Goal: Information Seeking & Learning: Find contact information

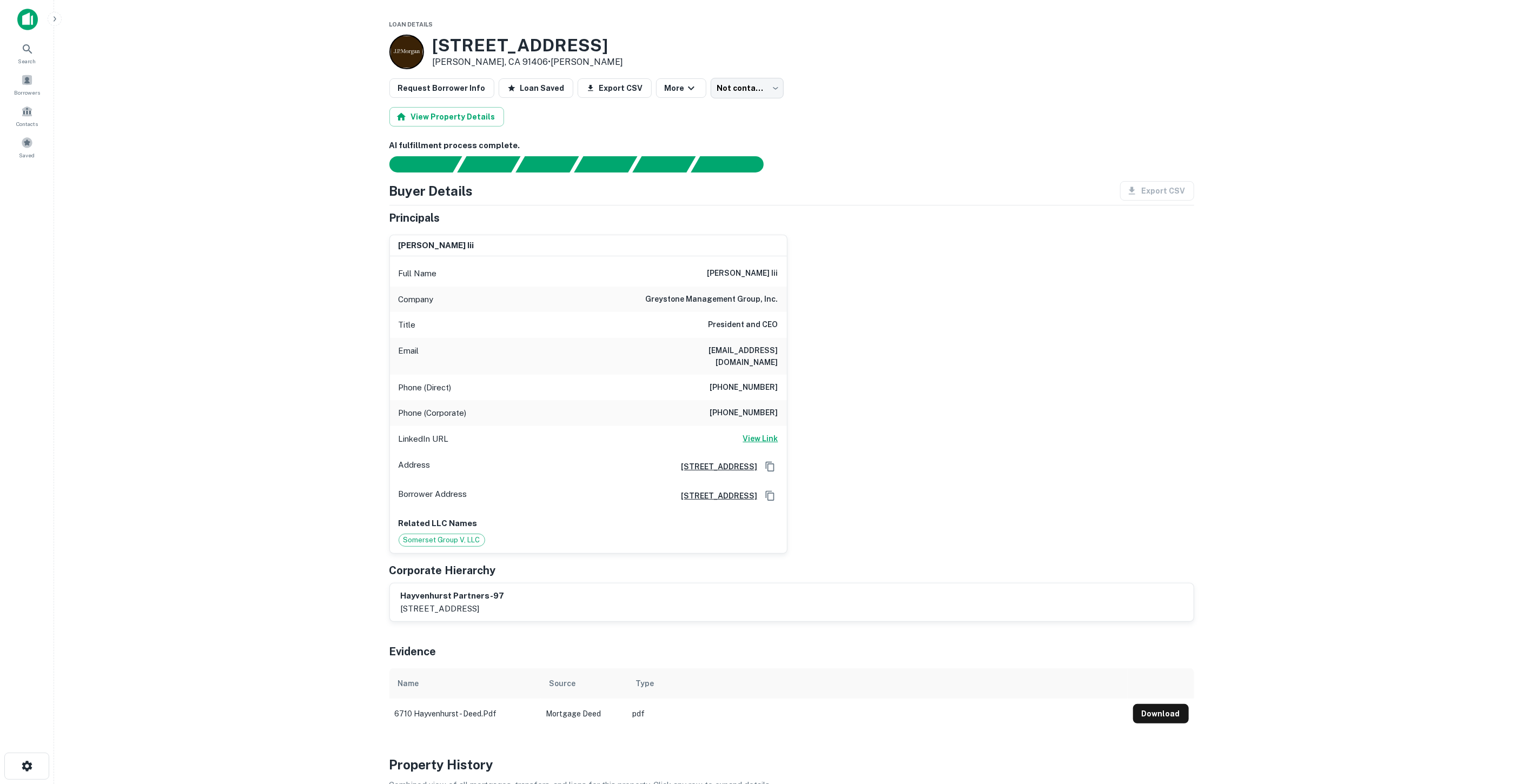
click at [760, 432] on h6 "View Link" at bounding box center [761, 438] width 35 height 12
click at [770, 432] on h6 "View Link" at bounding box center [761, 438] width 35 height 12
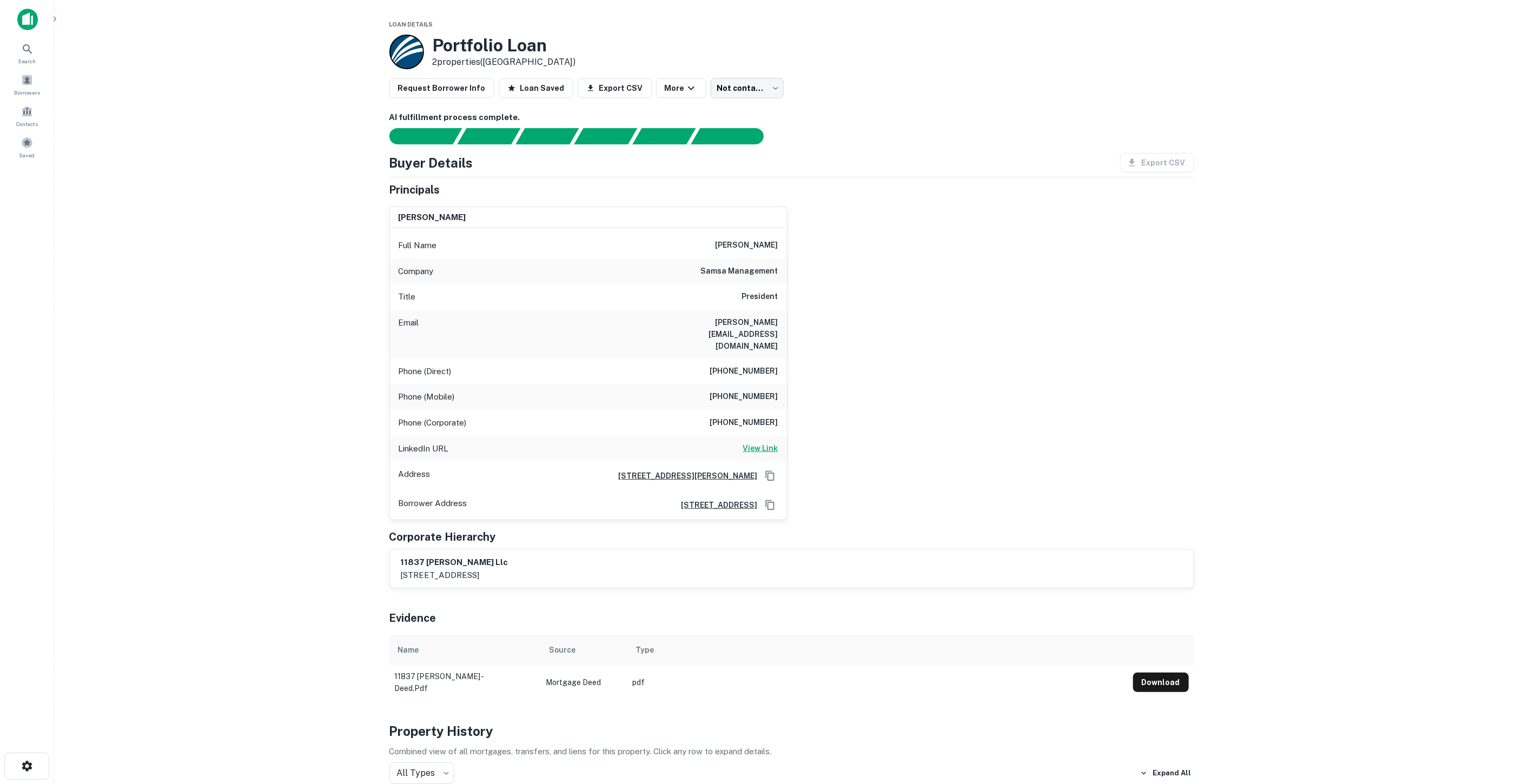
click at [760, 443] on h6 "View Link" at bounding box center [761, 449] width 35 height 12
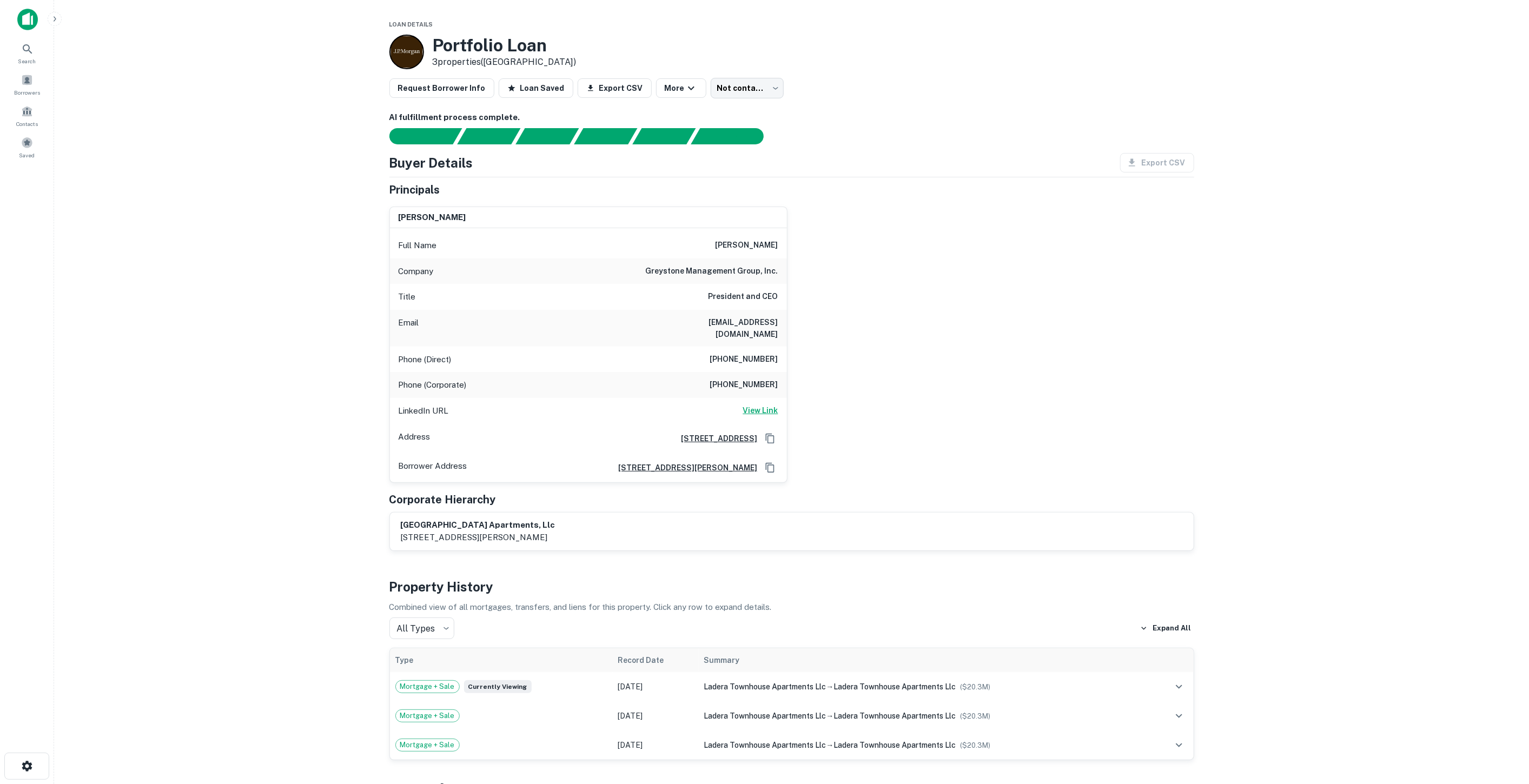
click at [768, 404] on h6 "View Link" at bounding box center [761, 410] width 35 height 12
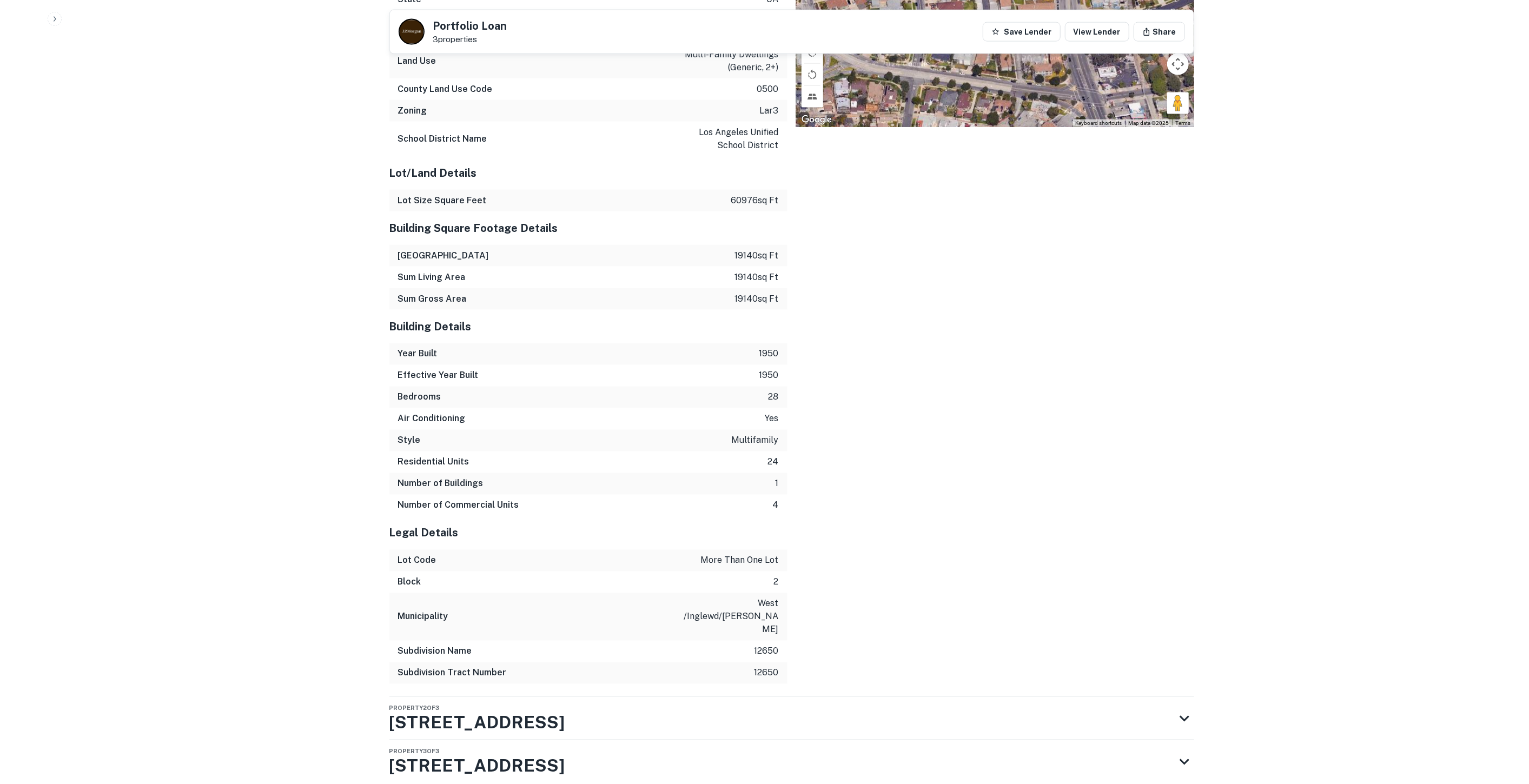
scroll to position [1535, 0]
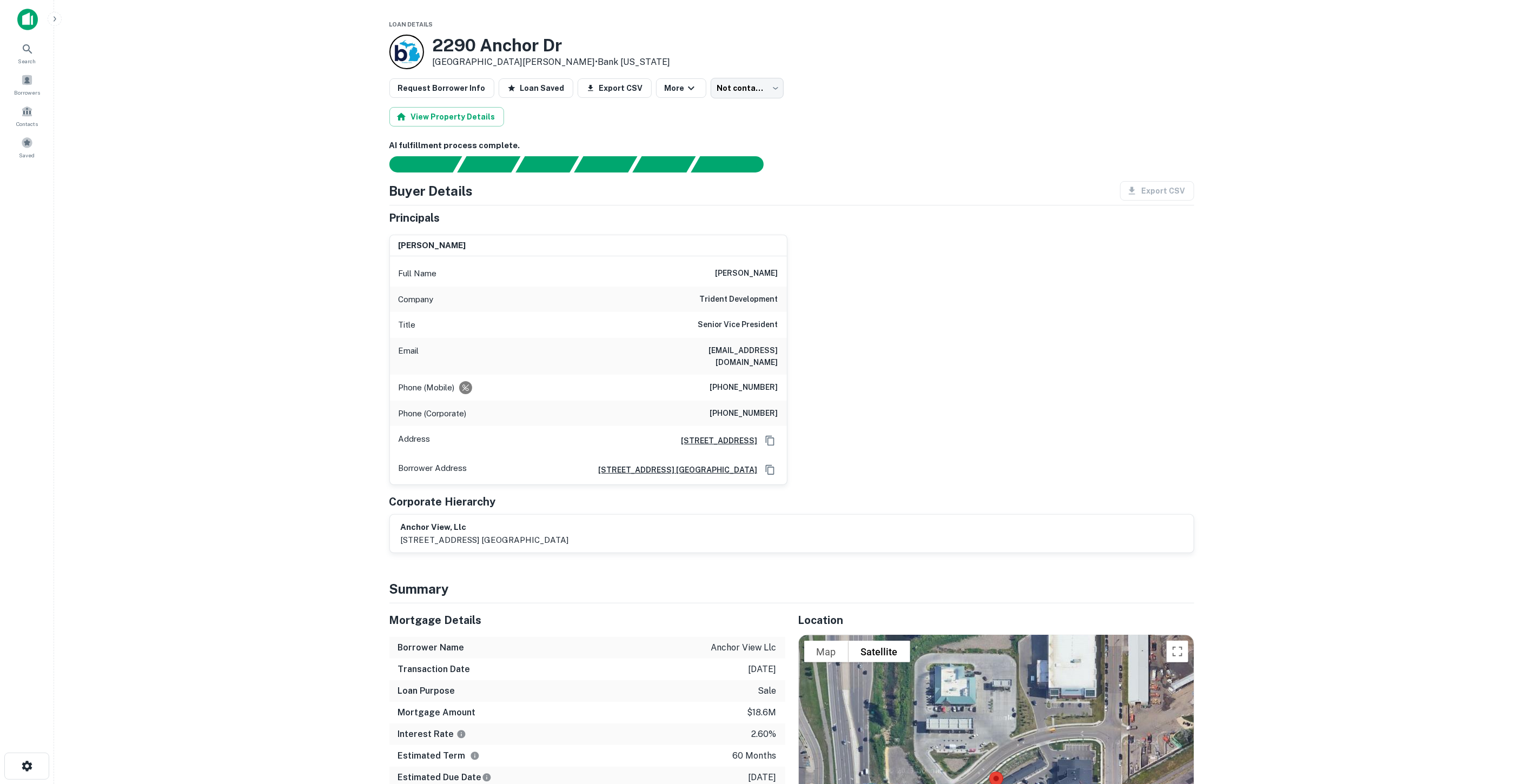
click at [734, 300] on h6 "trident development" at bounding box center [739, 299] width 78 height 13
copy h6 "trident development"
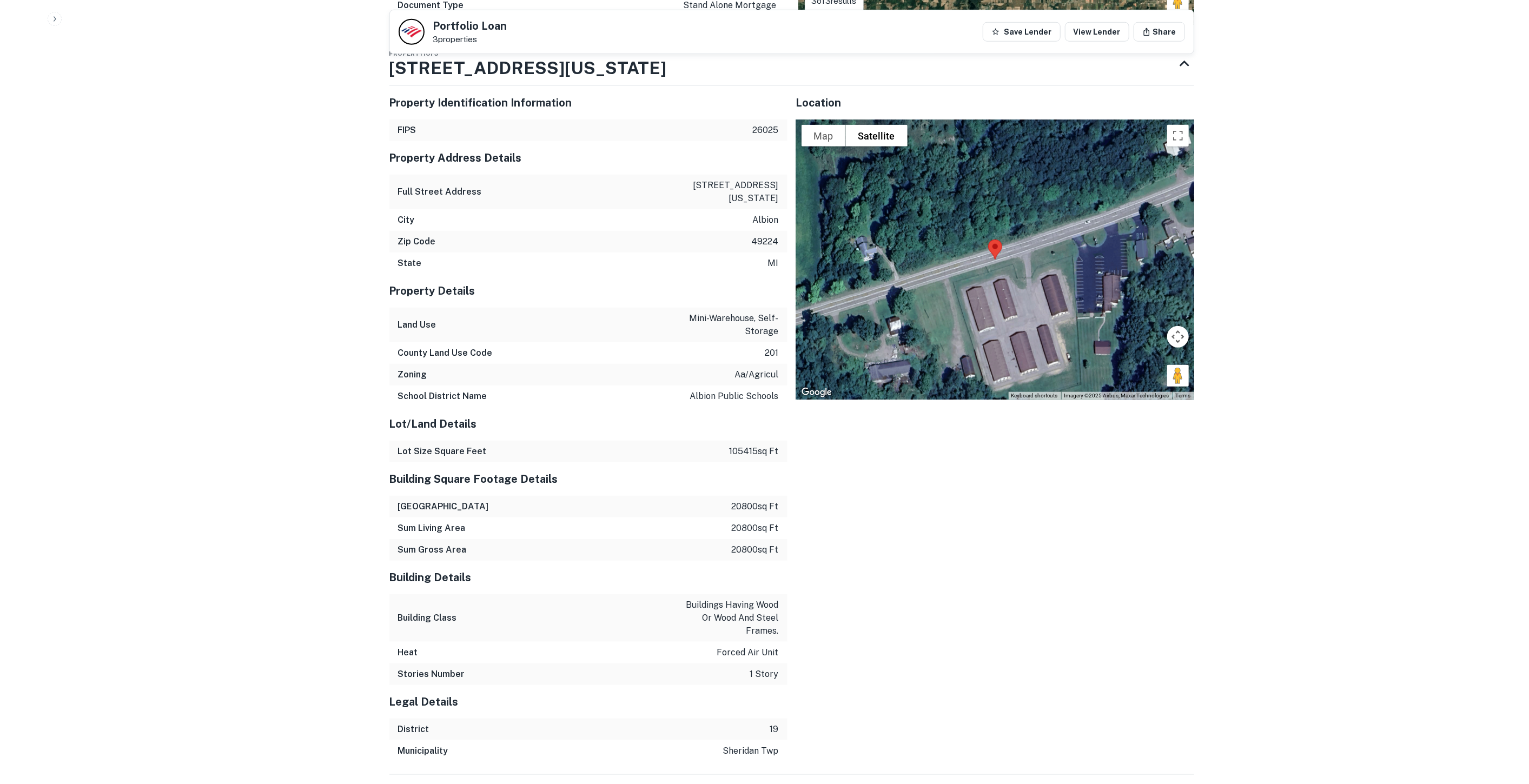
scroll to position [1013, 0]
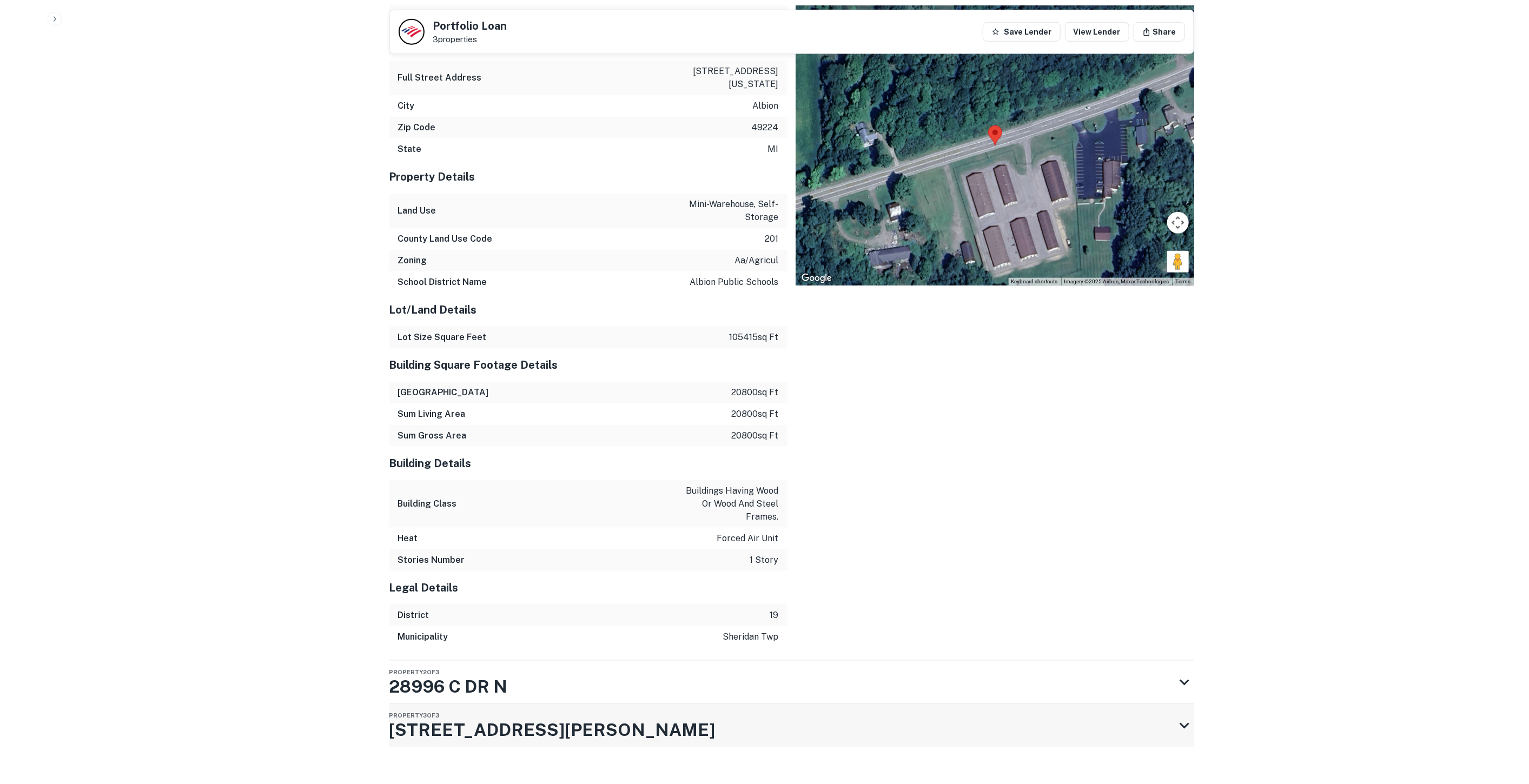
click at [482, 720] on h3 "8 Minges Creek Pl" at bounding box center [553, 730] width 326 height 26
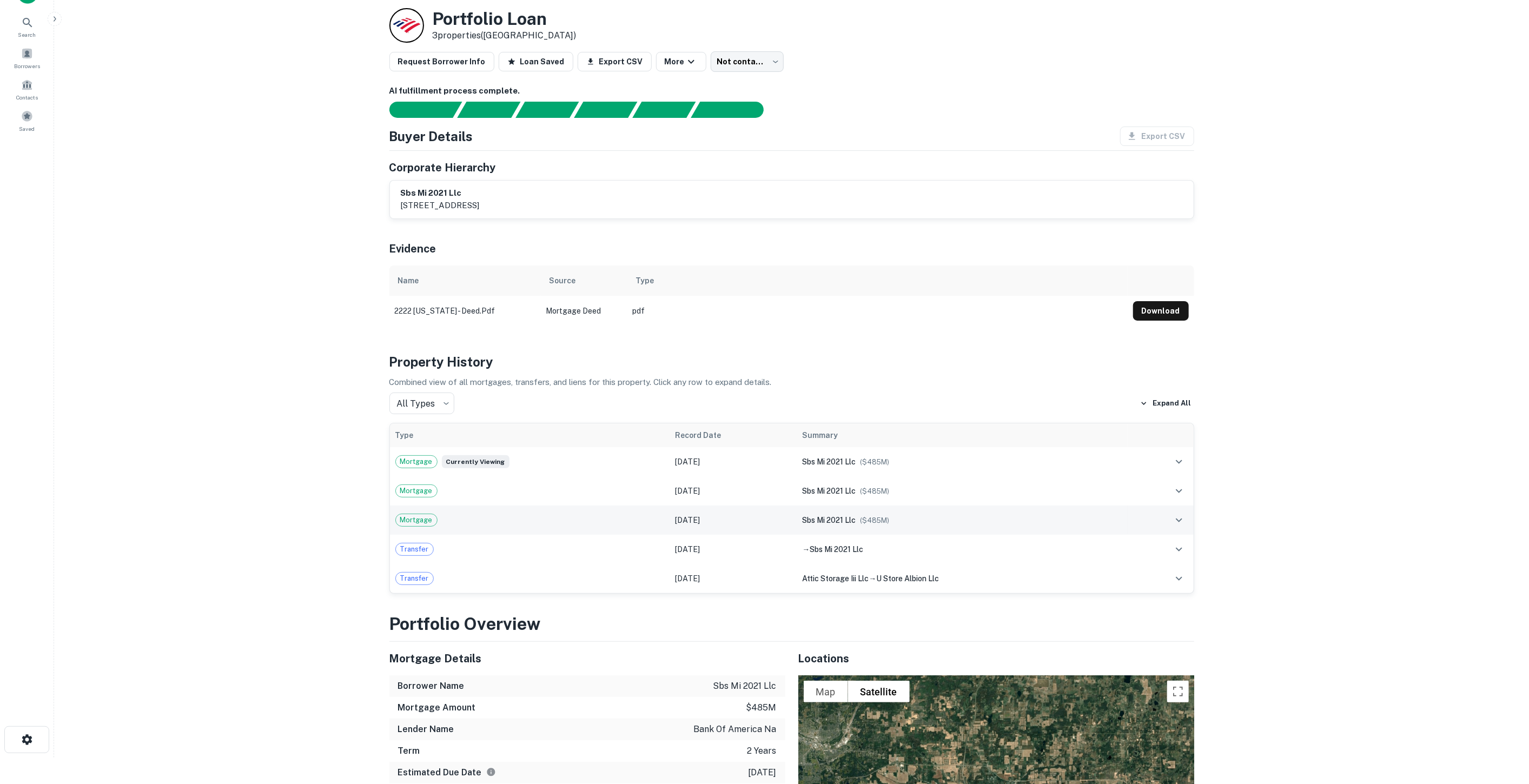
scroll to position [0, 0]
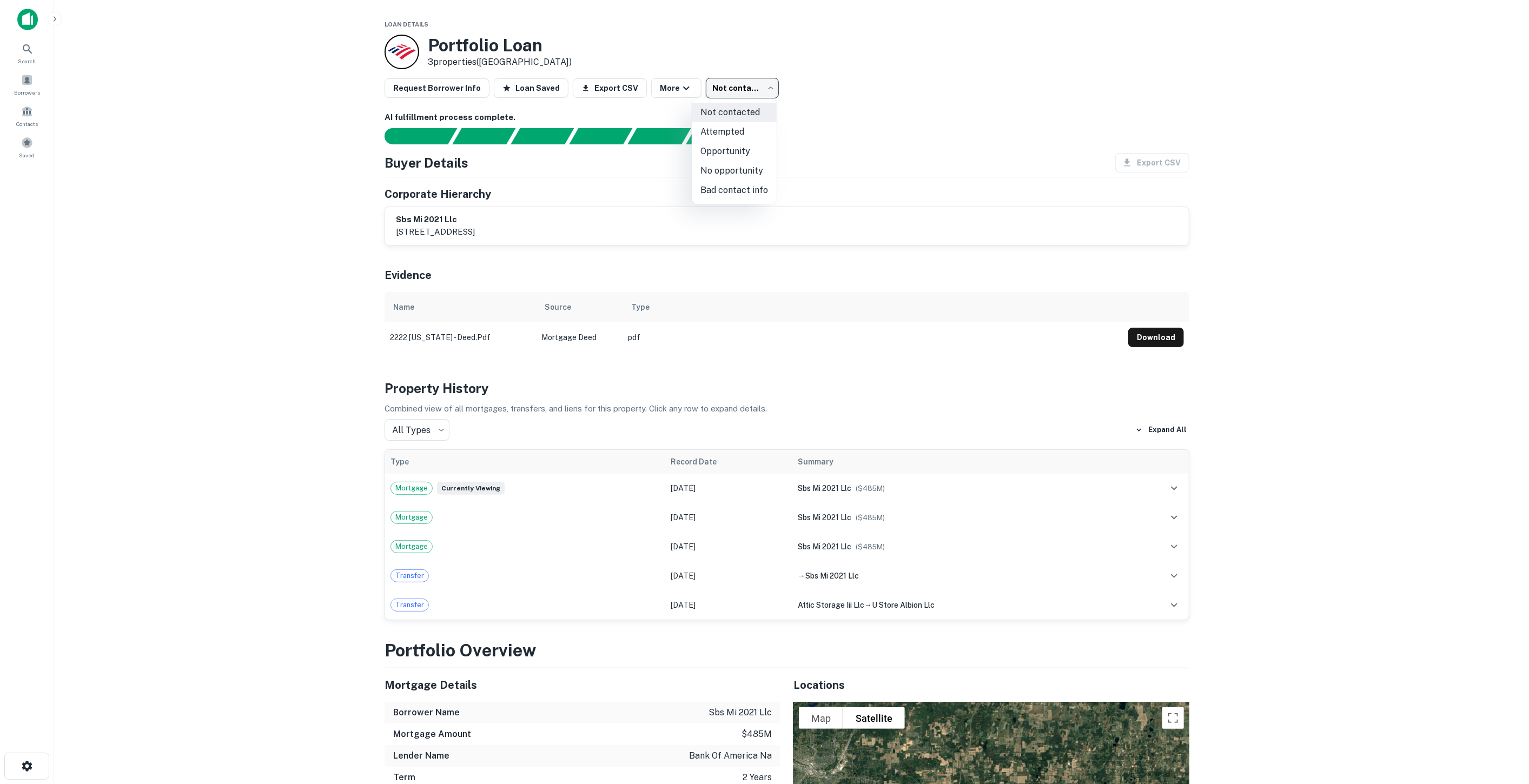
click at [728, 87] on body "Search Borrowers Contacts Saved Loan Details Portfolio Loan 3 properties (MI) R…" at bounding box center [764, 392] width 1529 height 784
click at [736, 190] on li "Bad contact info" at bounding box center [734, 190] width 85 height 19
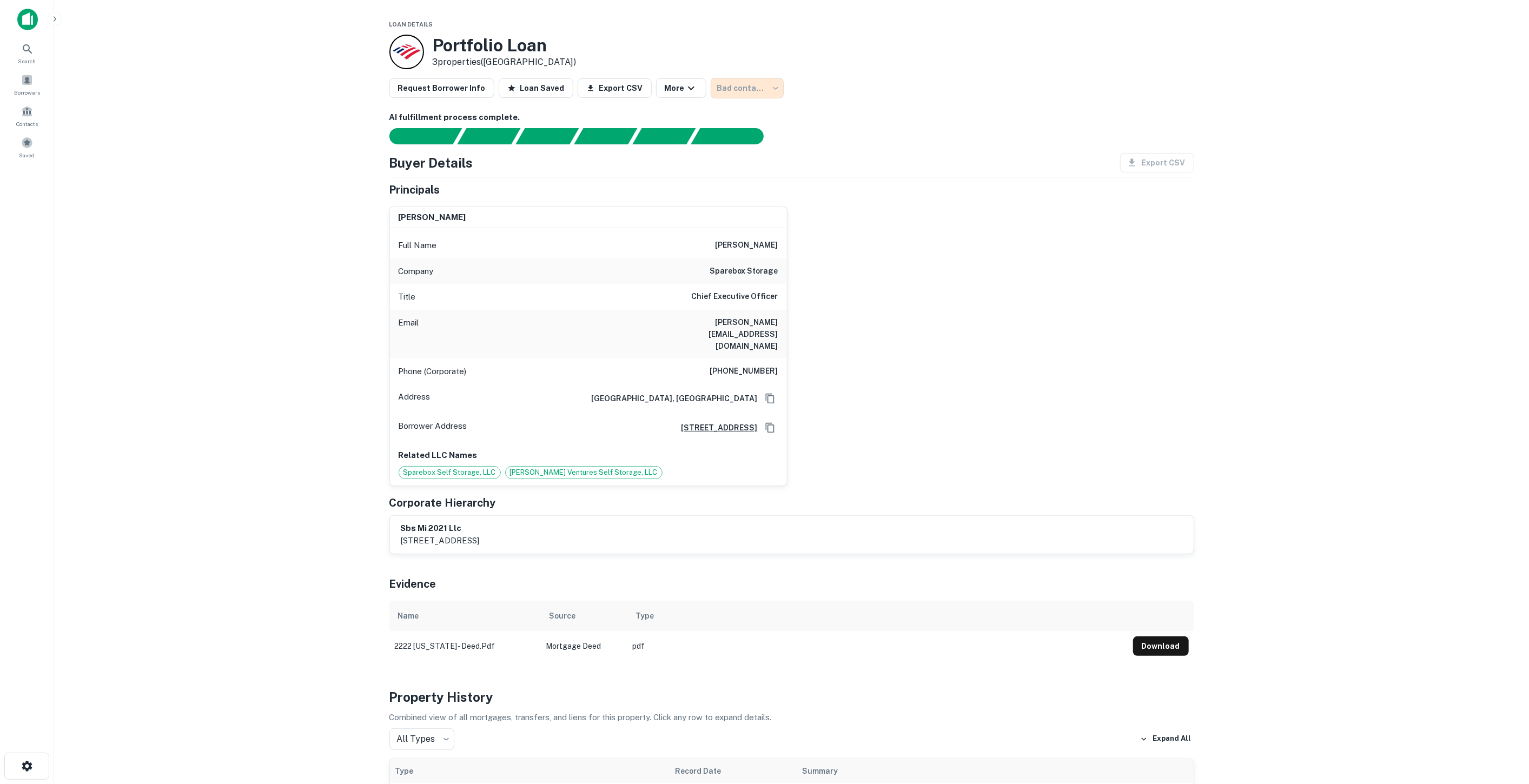
click at [738, 95] on div "Bad contact info" at bounding box center [747, 88] width 73 height 21
click at [737, 87] on div "Bad contact info" at bounding box center [747, 88] width 73 height 21
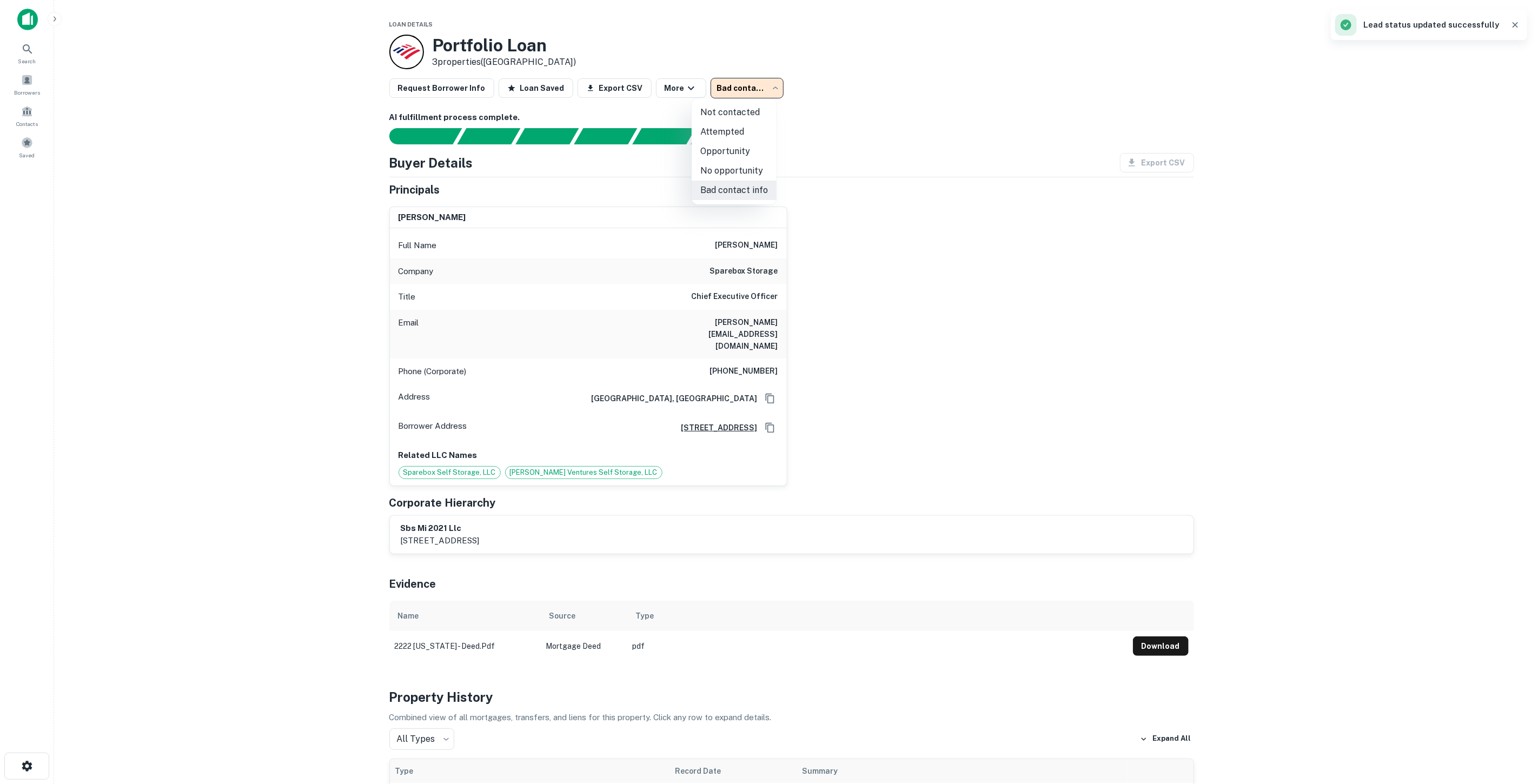
click at [748, 89] on body "**********" at bounding box center [769, 392] width 1538 height 784
click at [741, 130] on li "Attempted" at bounding box center [734, 132] width 85 height 19
type input "*********"
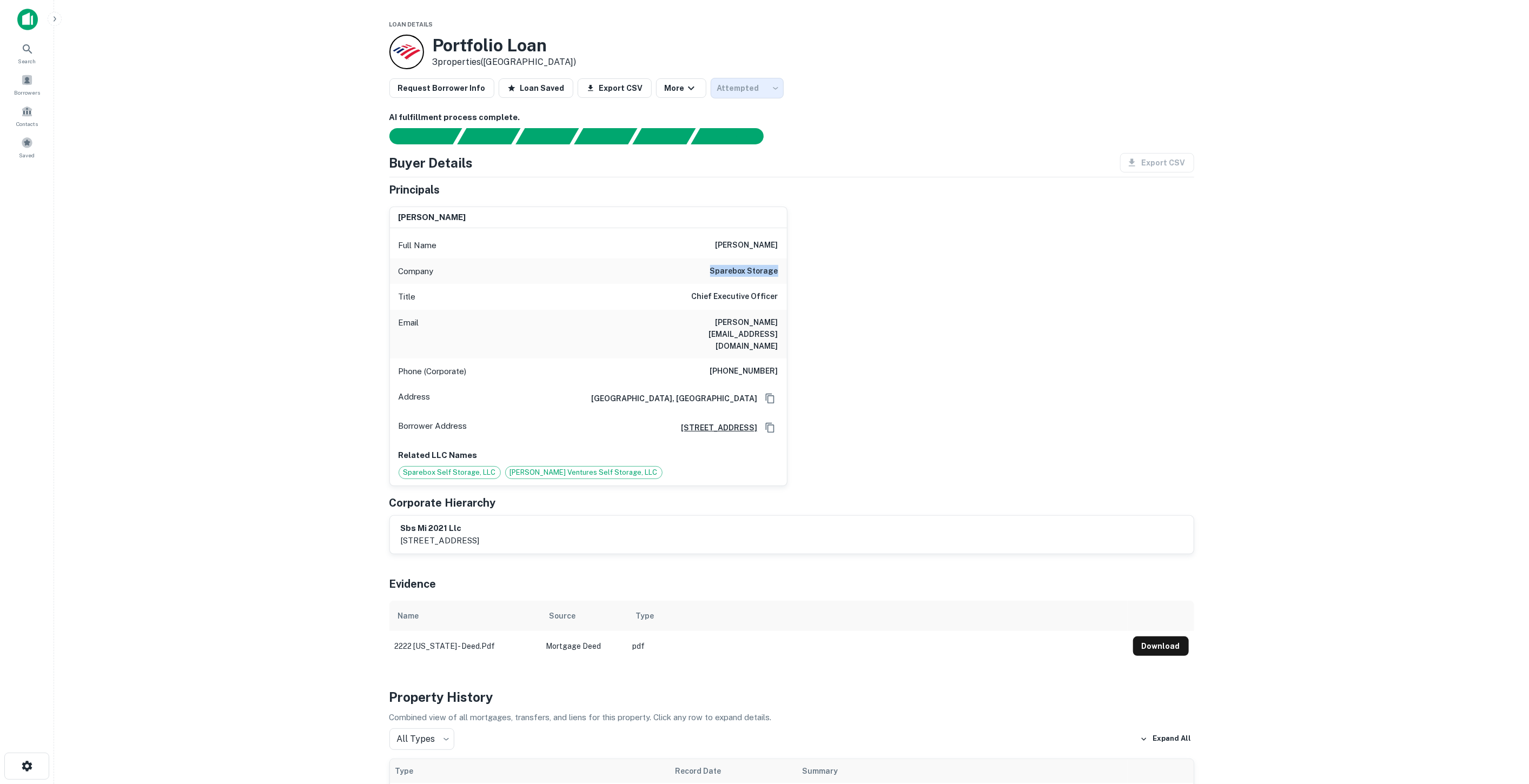
drag, startPoint x: 709, startPoint y: 272, endPoint x: 804, endPoint y: 273, distance: 95.0
click at [804, 273] on div "kathleen matheny Full Name kathleen matheny Company sparebox storage Title Chie…" at bounding box center [787, 341] width 813 height 288
copy h6 "sparebox storage"
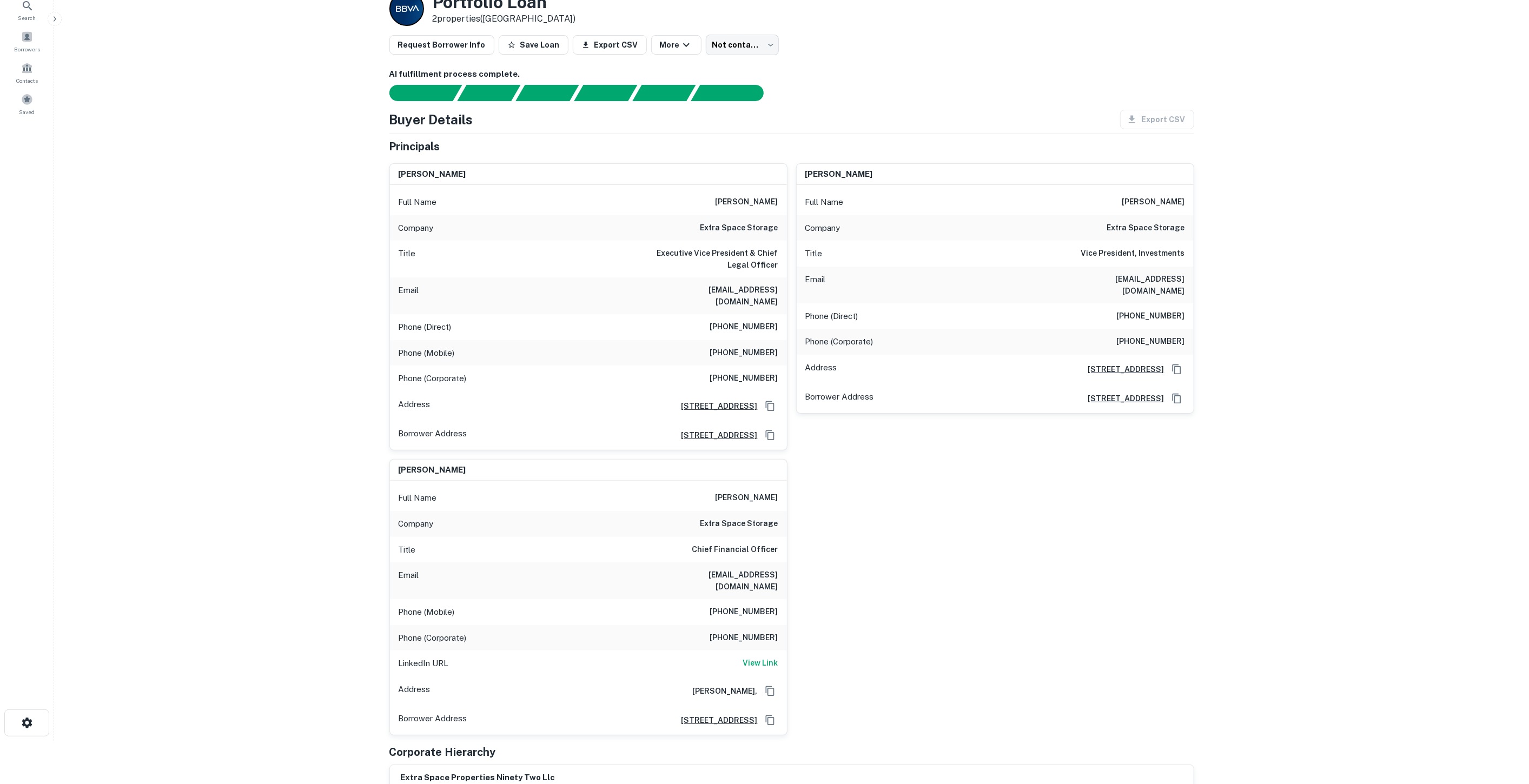
scroll to position [60, 0]
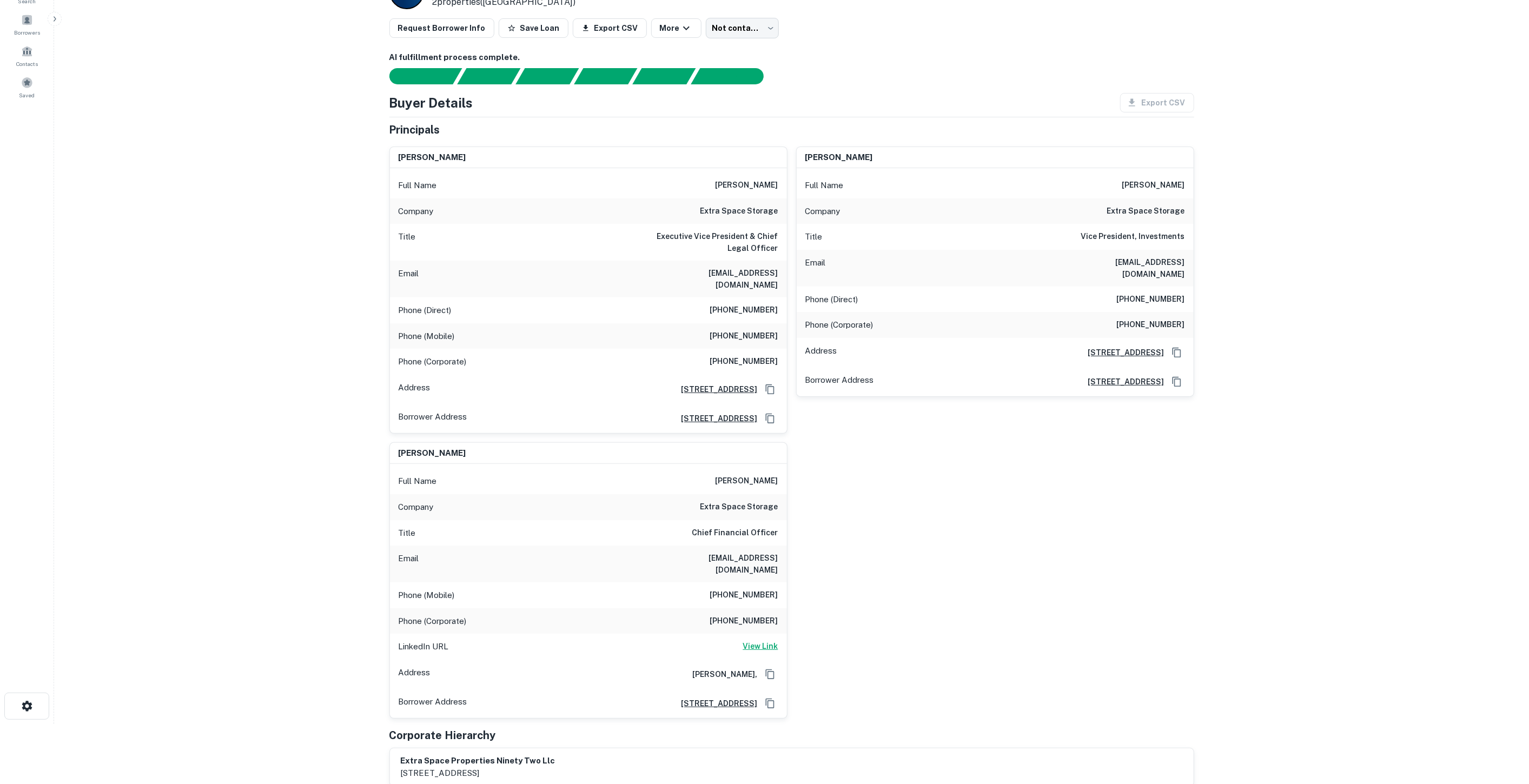
click at [761, 640] on h6 "View Link" at bounding box center [761, 646] width 35 height 12
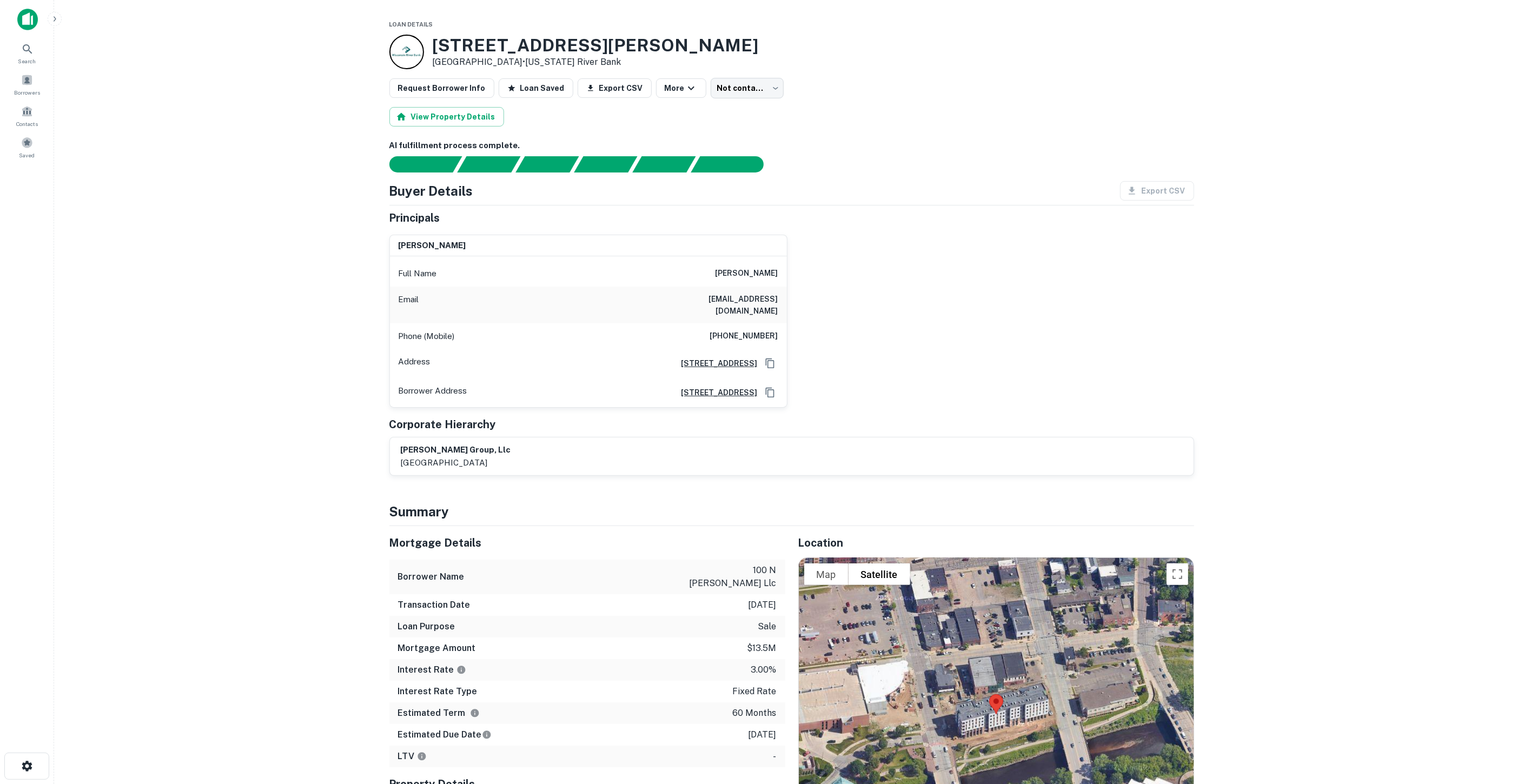
click at [735, 273] on h6 "[PERSON_NAME]" at bounding box center [747, 273] width 62 height 13
copy h6 "[PERSON_NAME]"
click at [744, 265] on div "Full Name [PERSON_NAME]" at bounding box center [588, 273] width 397 height 26
